Goal: Task Accomplishment & Management: Manage account settings

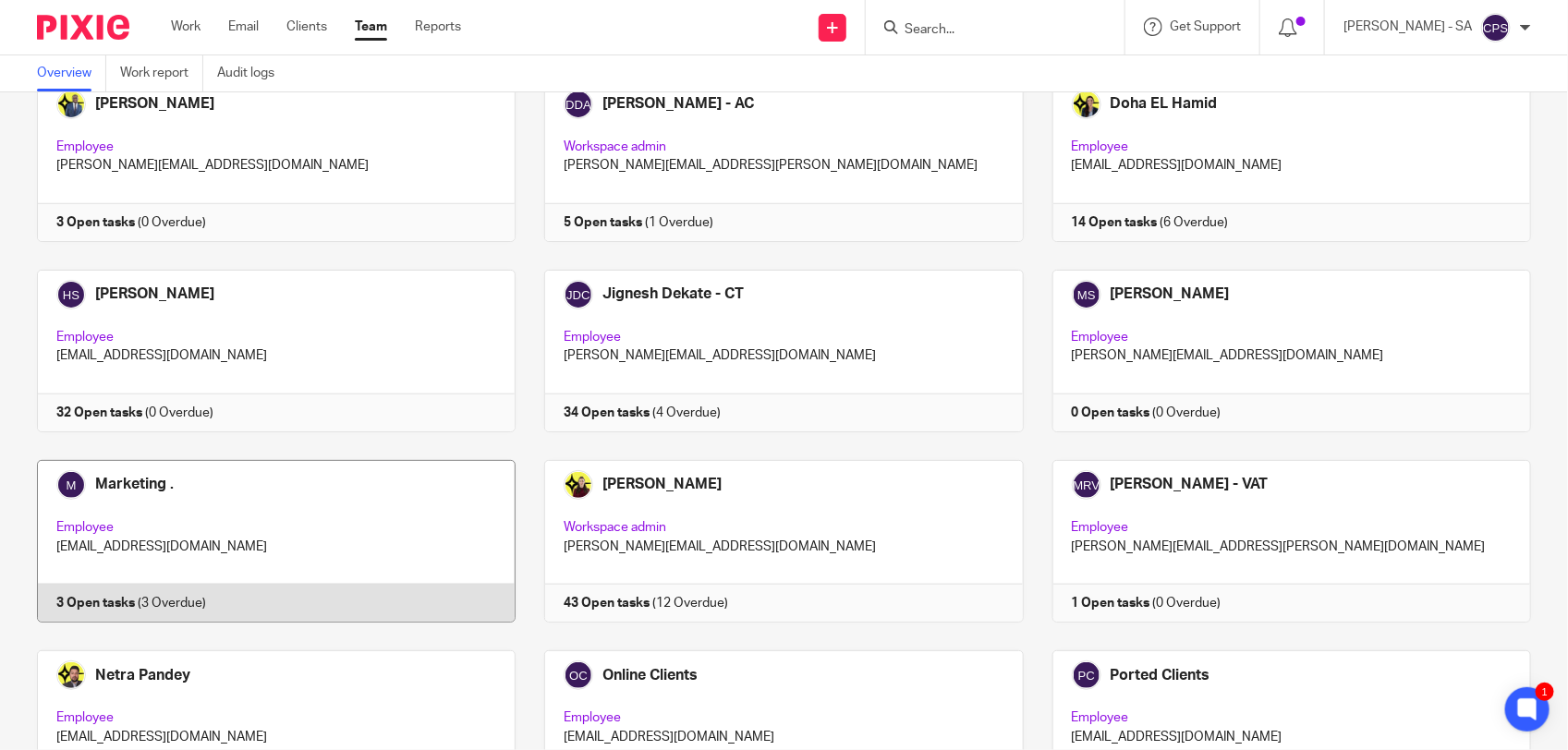
scroll to position [693, 0]
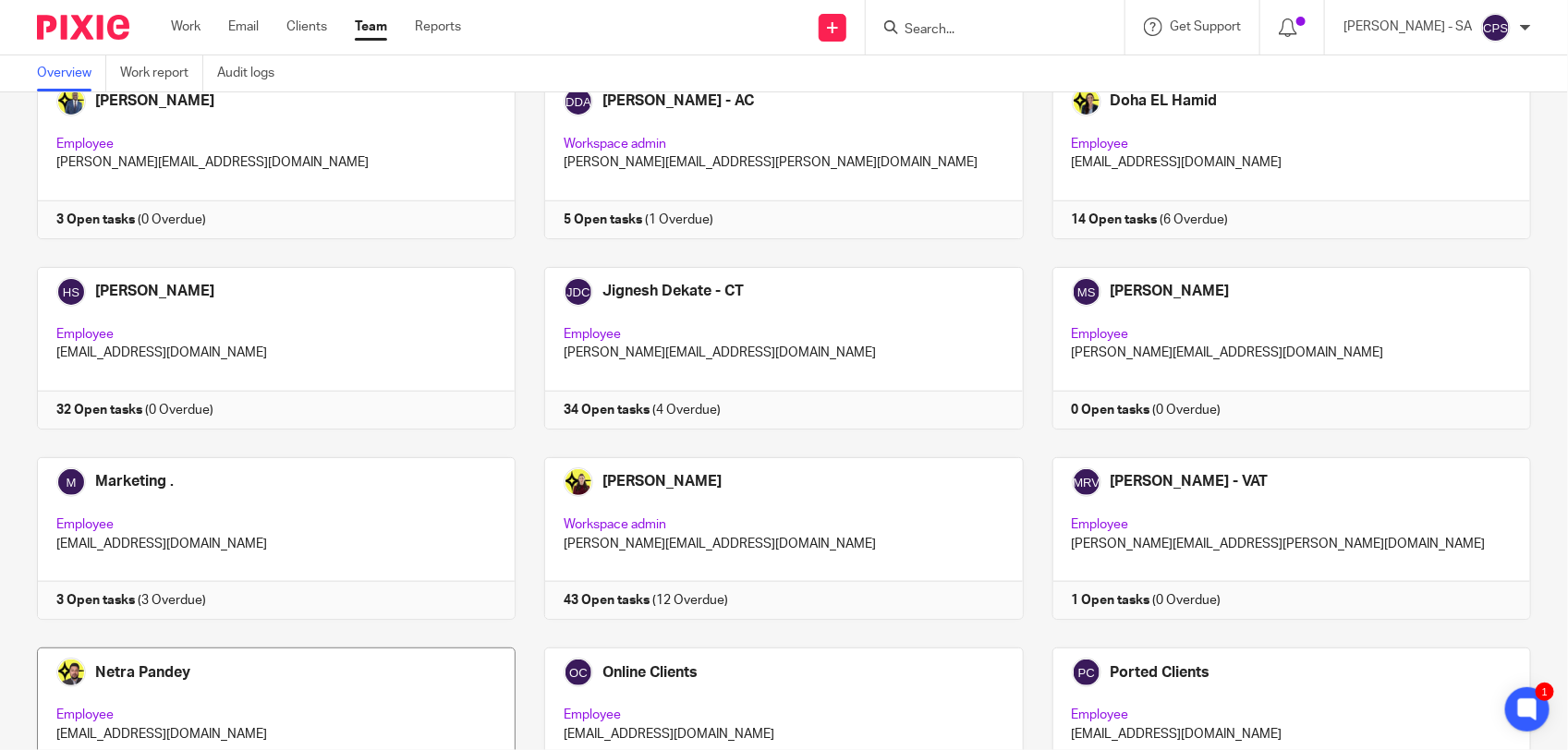
click at [302, 675] on link at bounding box center [261, 729] width 507 height 163
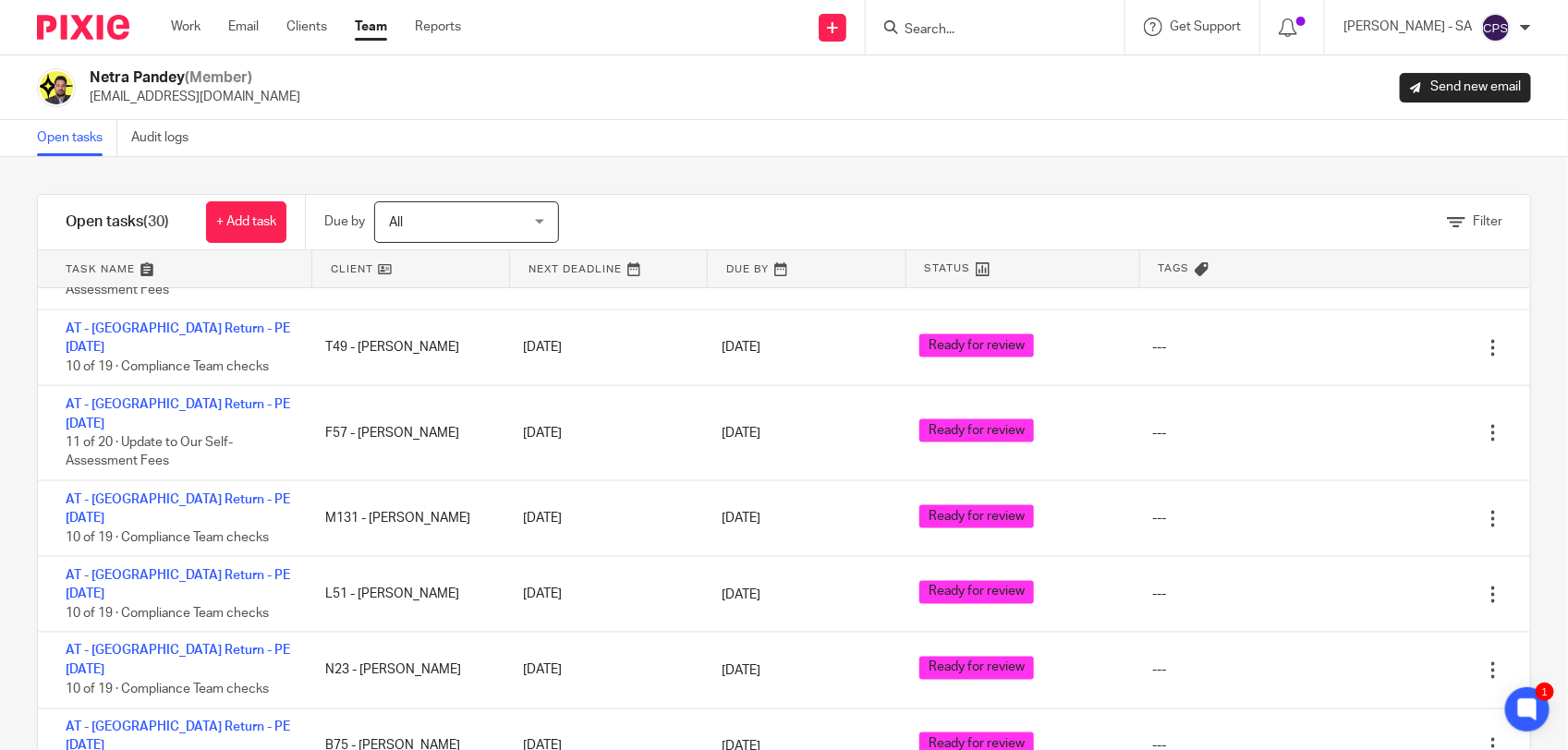
scroll to position [1387, 0]
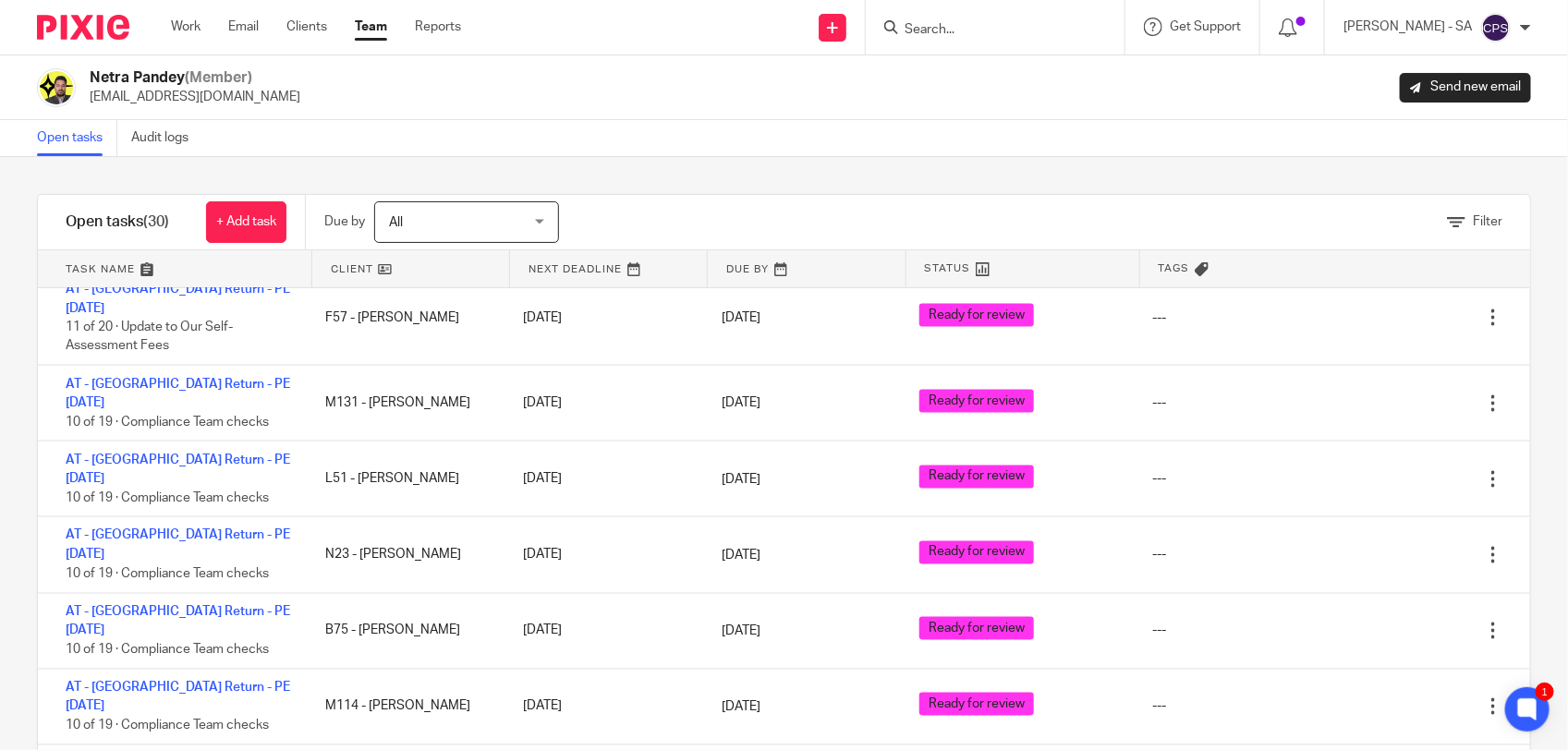
click at [957, 34] on input "Search" at bounding box center [985, 30] width 166 height 17
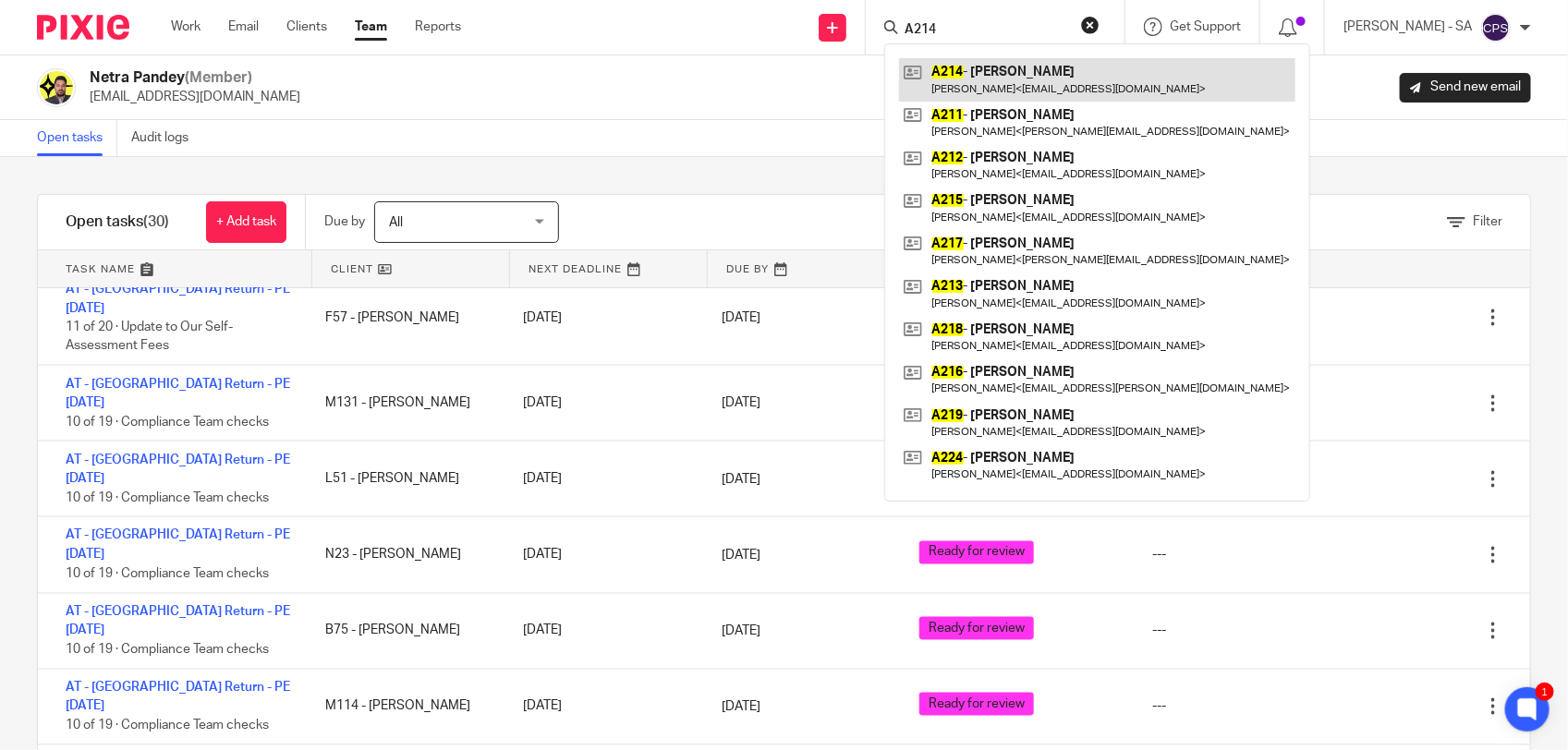
type input "A214"
click at [996, 91] on link at bounding box center [1097, 80] width 397 height 43
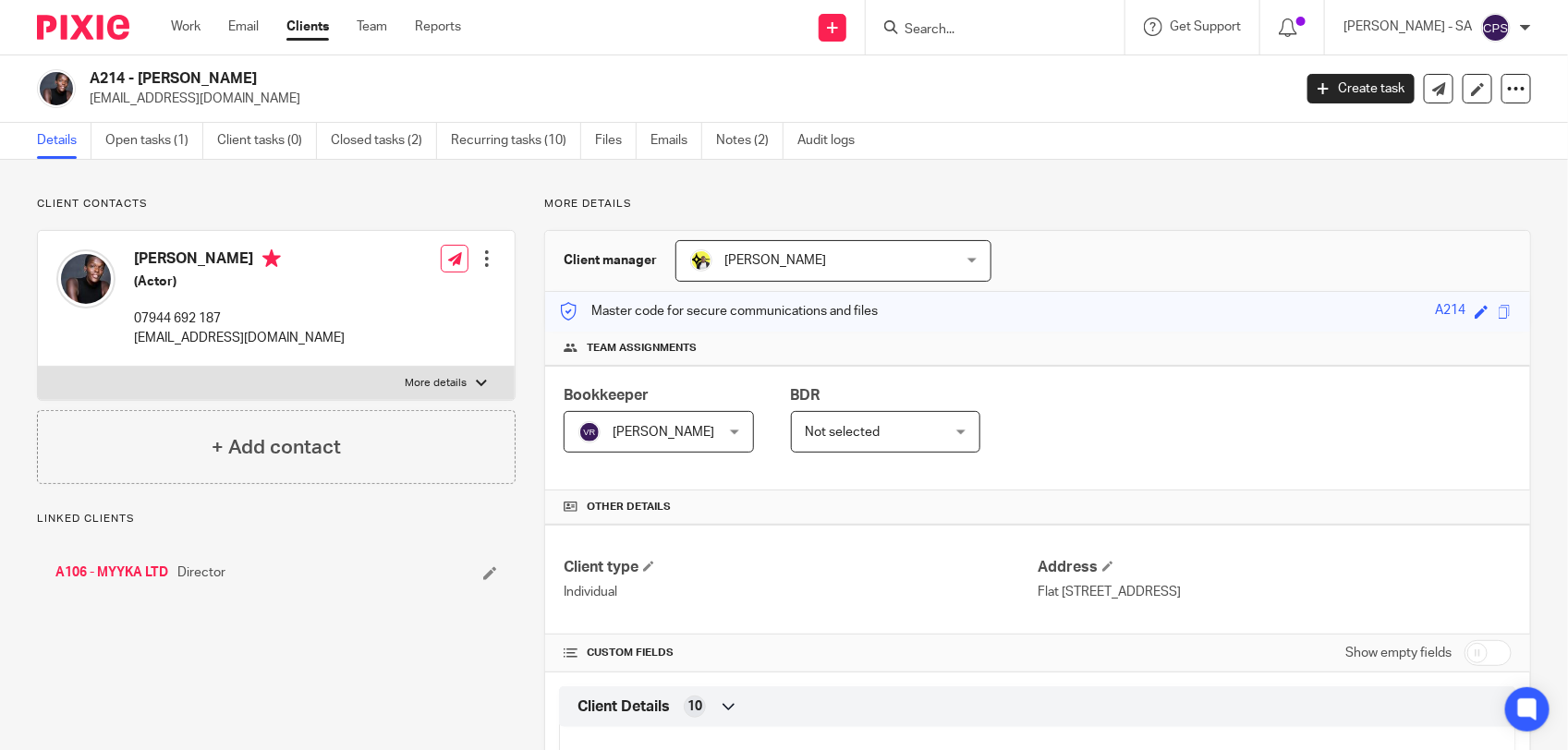
click at [149, 153] on link "Open tasks (1)" at bounding box center [154, 141] width 97 height 36
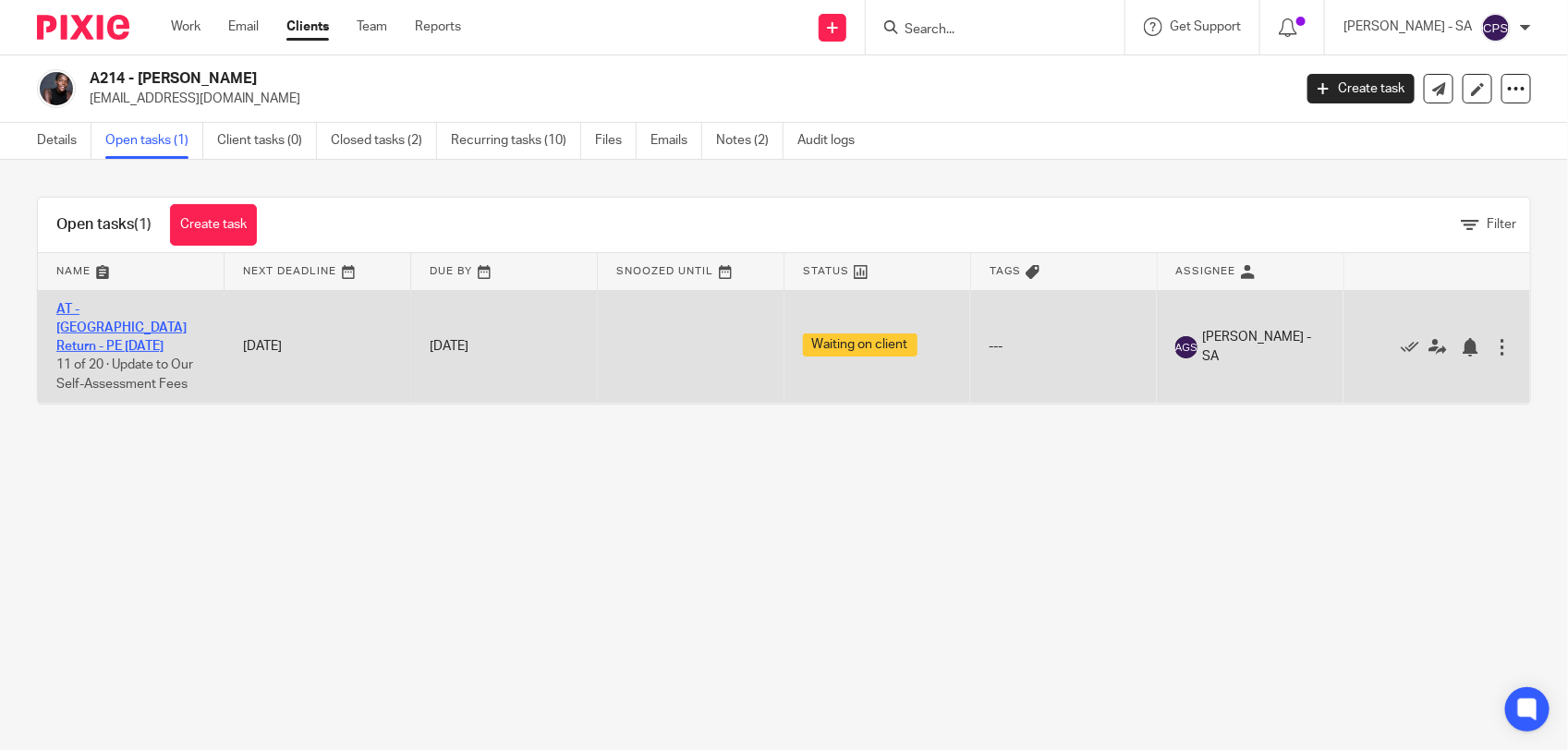
click at [149, 307] on link "AT - [GEOGRAPHIC_DATA] Return - PE [DATE]" at bounding box center [121, 328] width 130 height 51
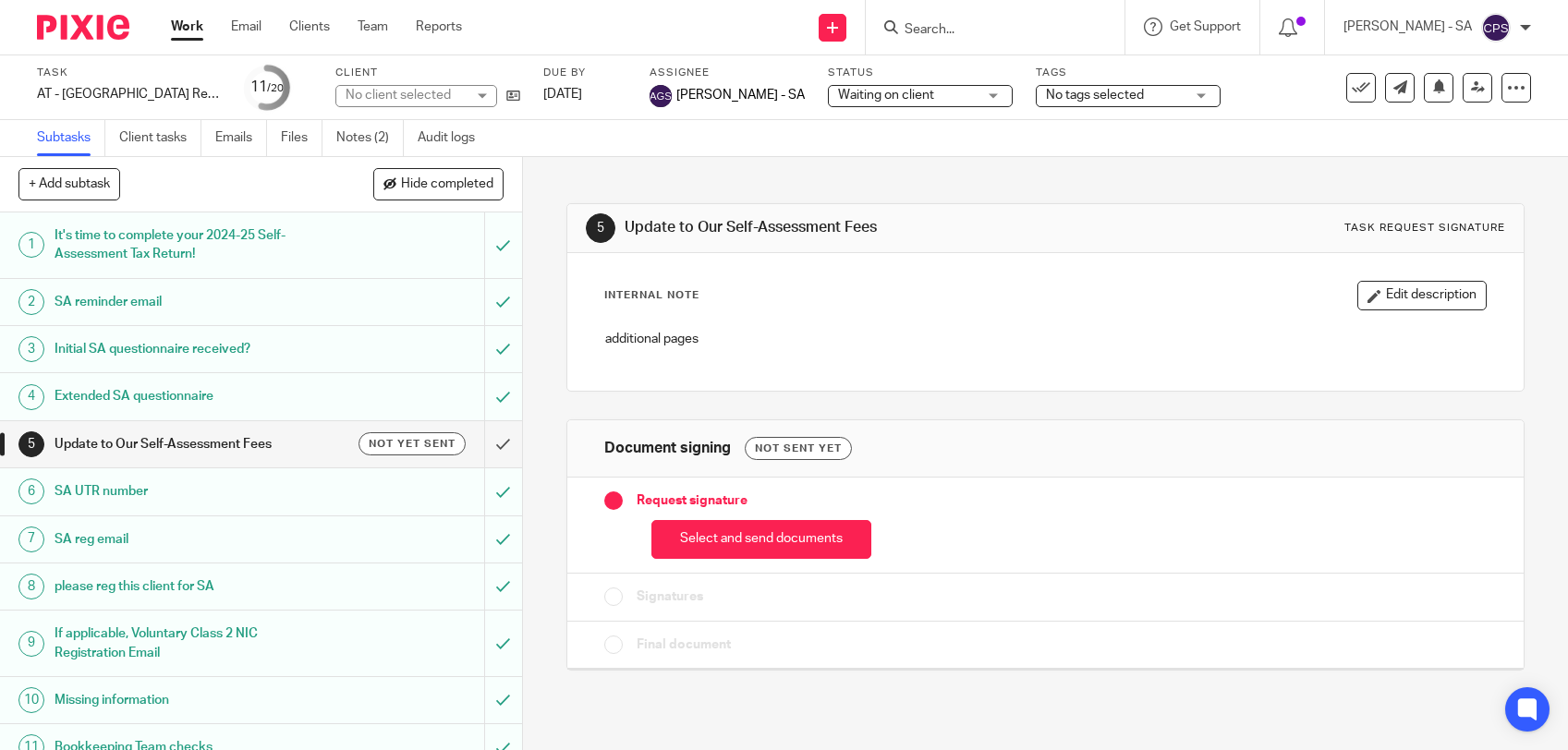
click at [838, 95] on span "Waiting on client" at bounding box center [886, 94] width 96 height 13
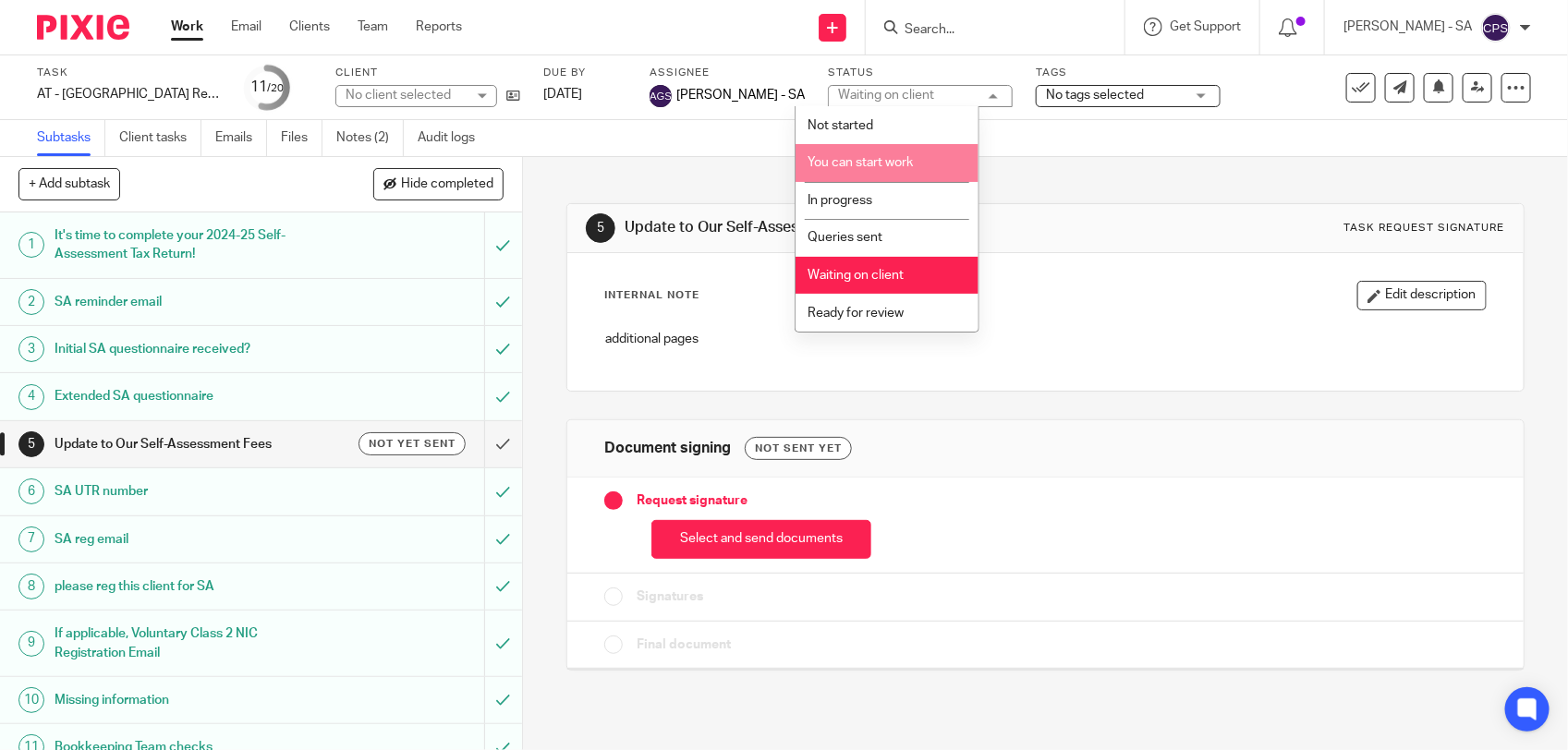
click at [862, 160] on span "You can start work" at bounding box center [860, 162] width 105 height 13
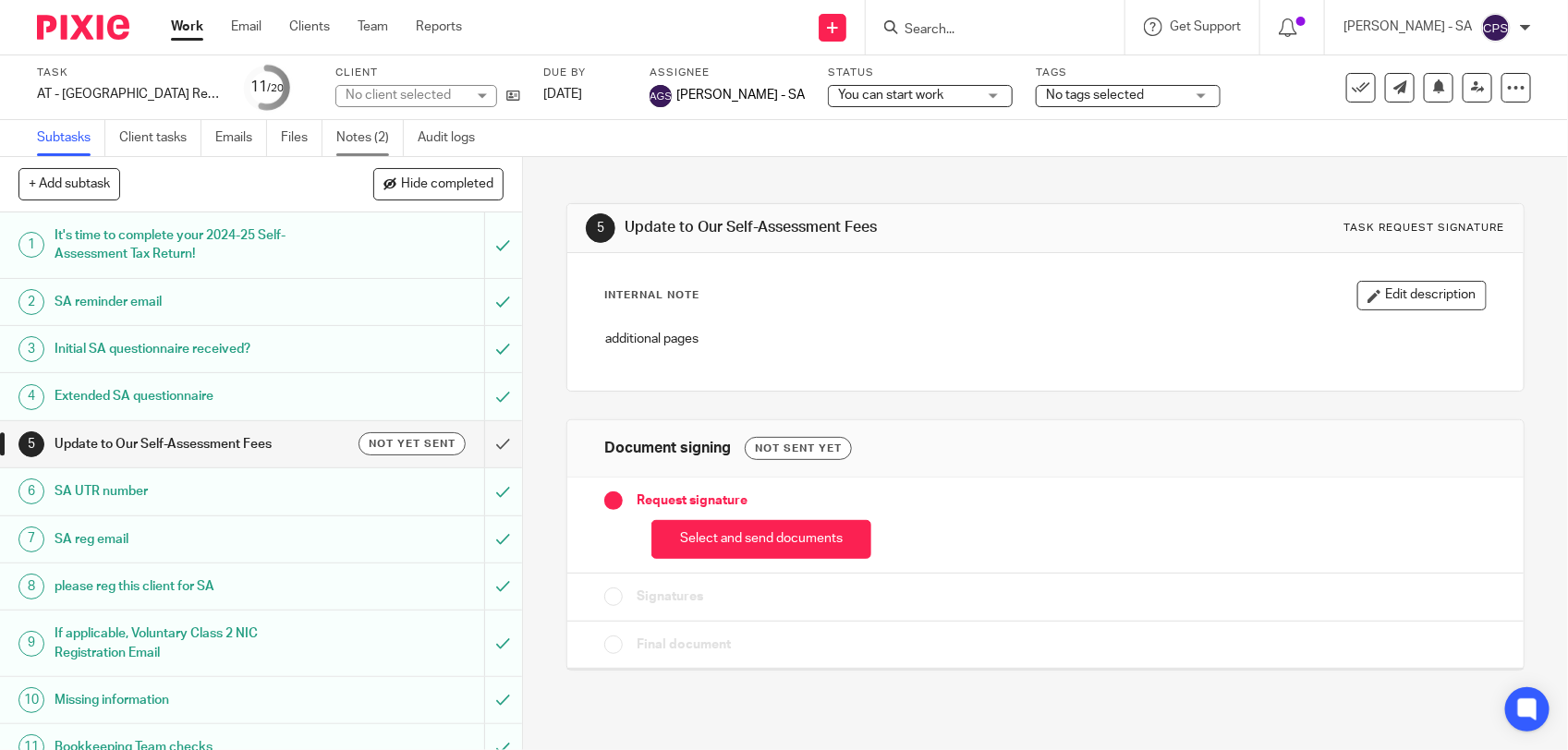
click at [377, 141] on link "Notes (2)" at bounding box center [370, 138] width 68 height 36
